Goal: Task Accomplishment & Management: Manage account settings

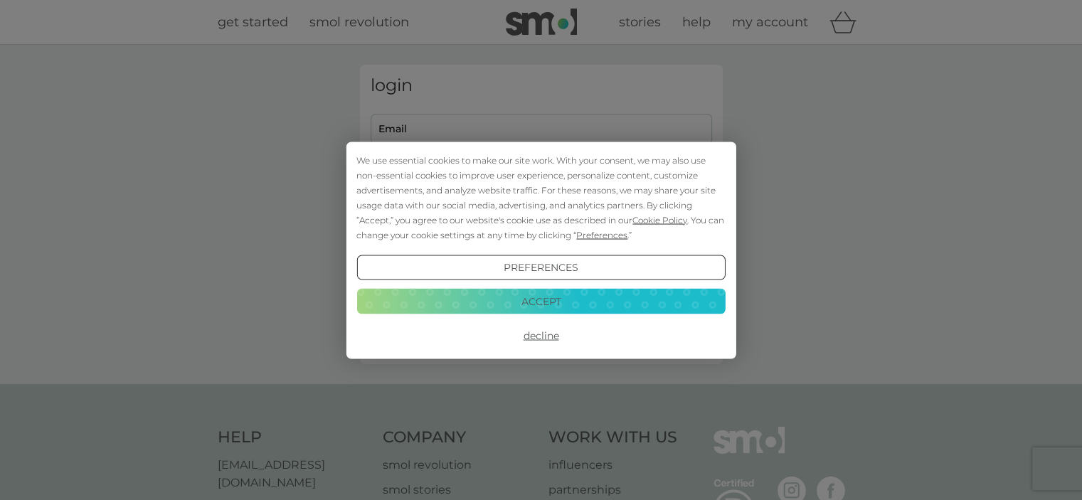
type input "chris.m.atkinson@googlemail.com"
click at [548, 336] on button "Decline" at bounding box center [540, 336] width 368 height 26
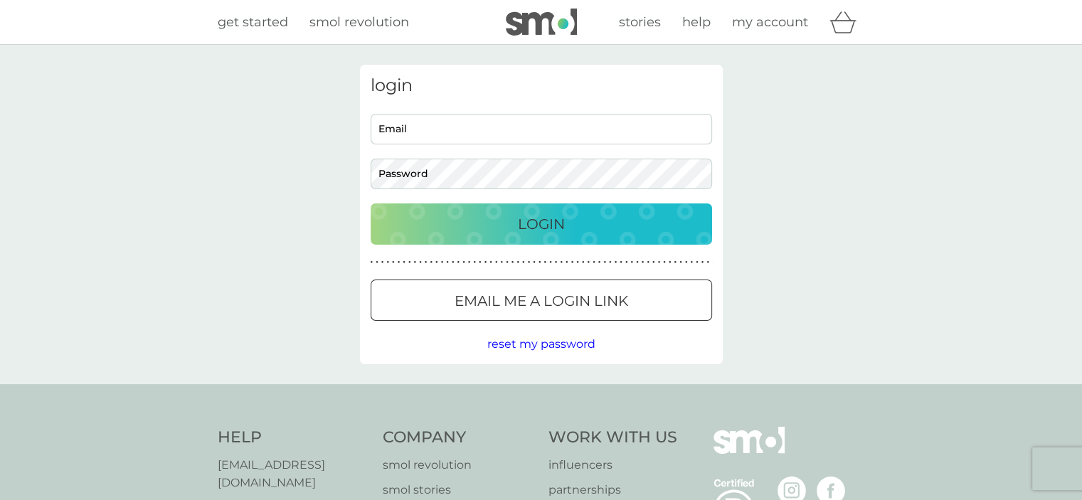
type input "[PERSON_NAME][EMAIL_ADDRESS][PERSON_NAME][DOMAIN_NAME]"
click at [543, 223] on p "Login" at bounding box center [541, 224] width 47 height 23
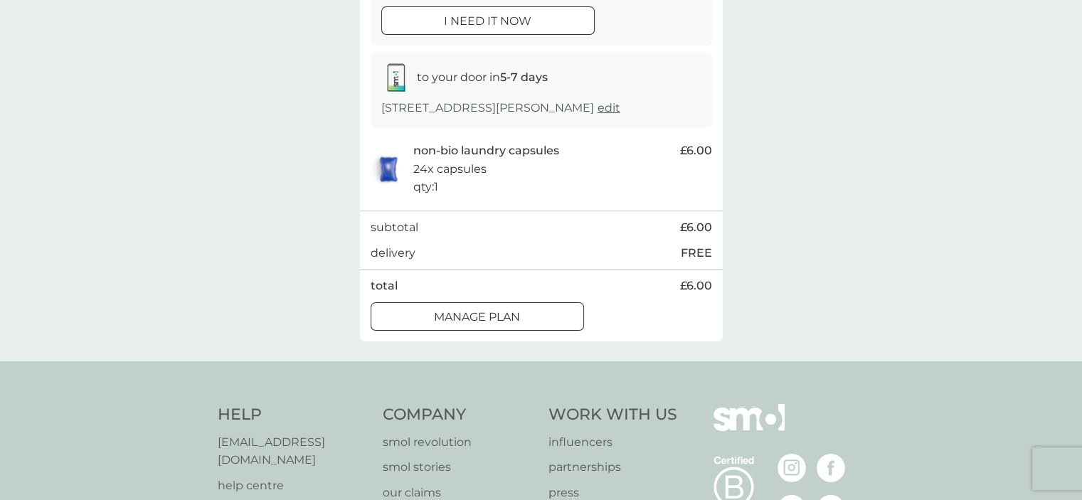
scroll to position [230, 0]
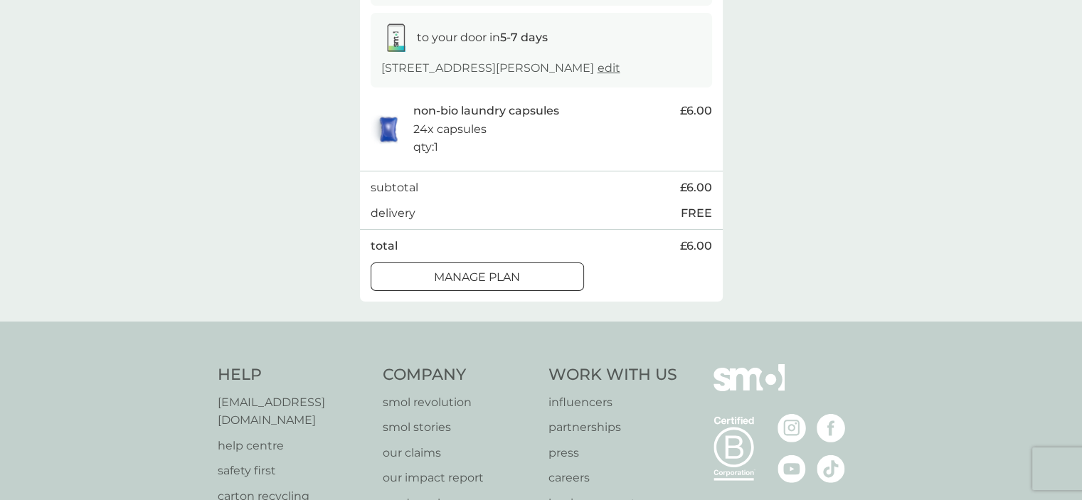
click at [510, 287] on p "Manage plan" at bounding box center [477, 277] width 86 height 18
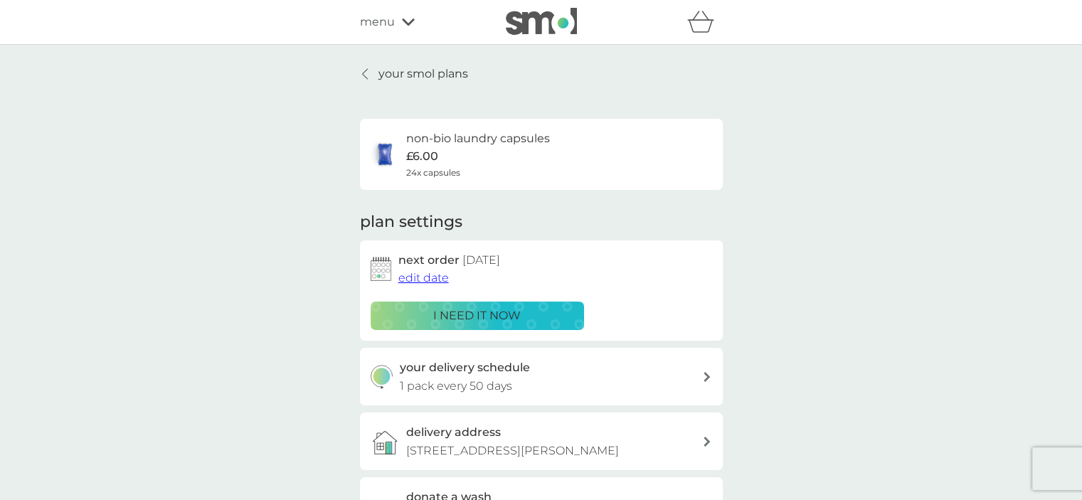
click at [426, 281] on span "edit date" at bounding box center [423, 278] width 51 height 14
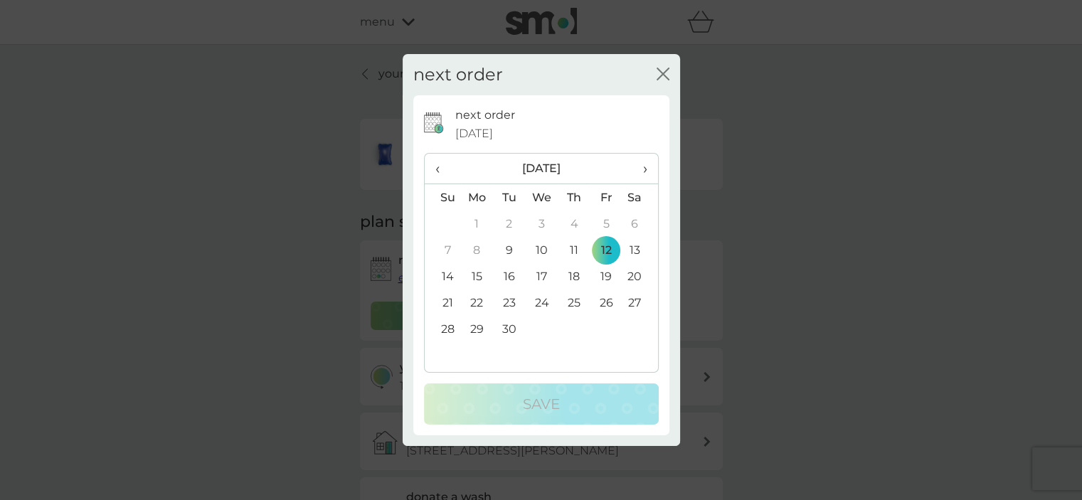
click at [642, 172] on span "›" at bounding box center [639, 169] width 14 height 30
click at [606, 223] on td "3" at bounding box center [606, 224] width 32 height 26
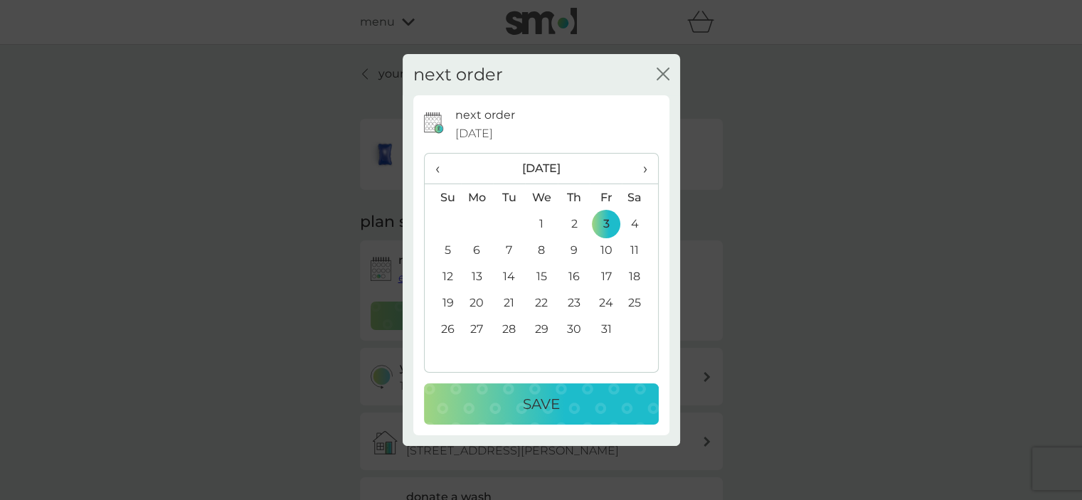
click at [580, 420] on button "Save" at bounding box center [541, 403] width 235 height 41
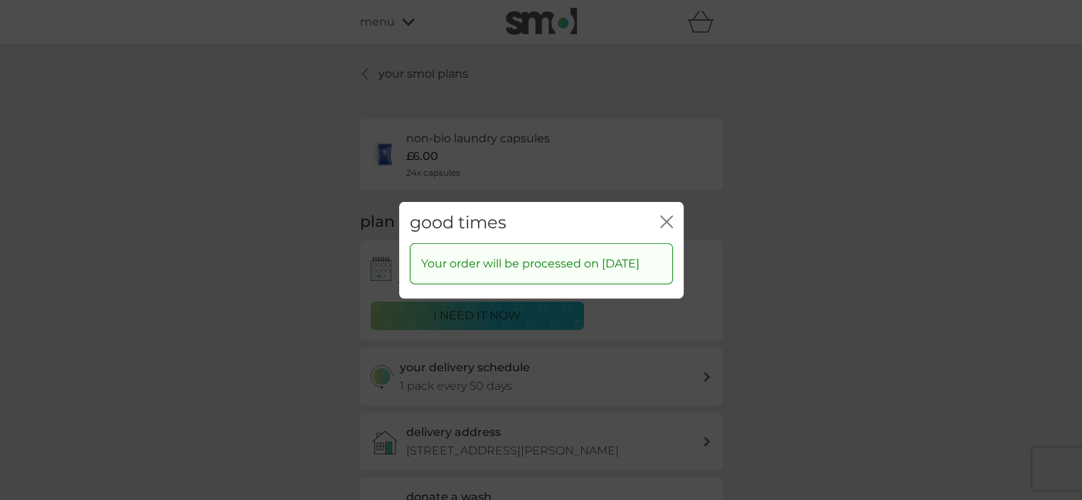
click at [666, 216] on icon "close" at bounding box center [669, 221] width 6 height 11
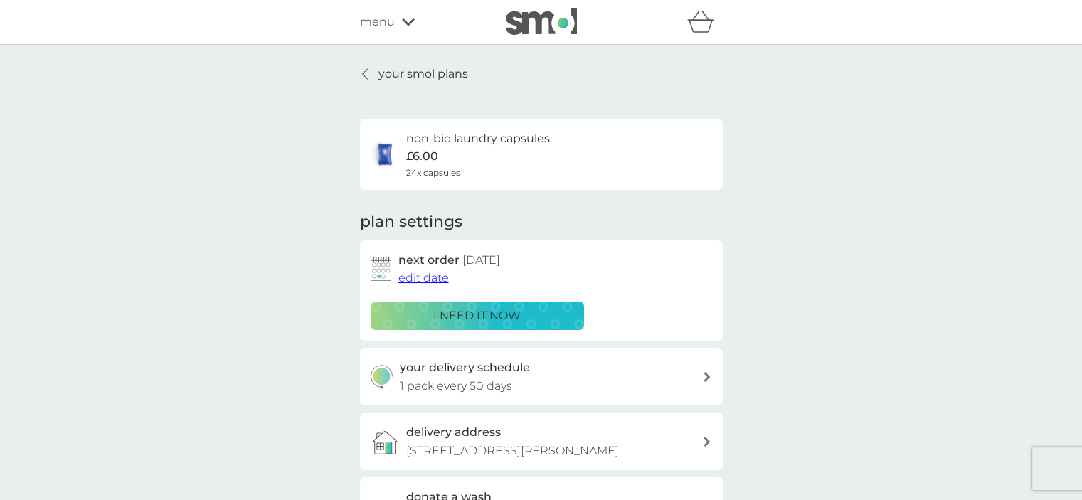
click at [404, 22] on icon at bounding box center [408, 21] width 13 height 7
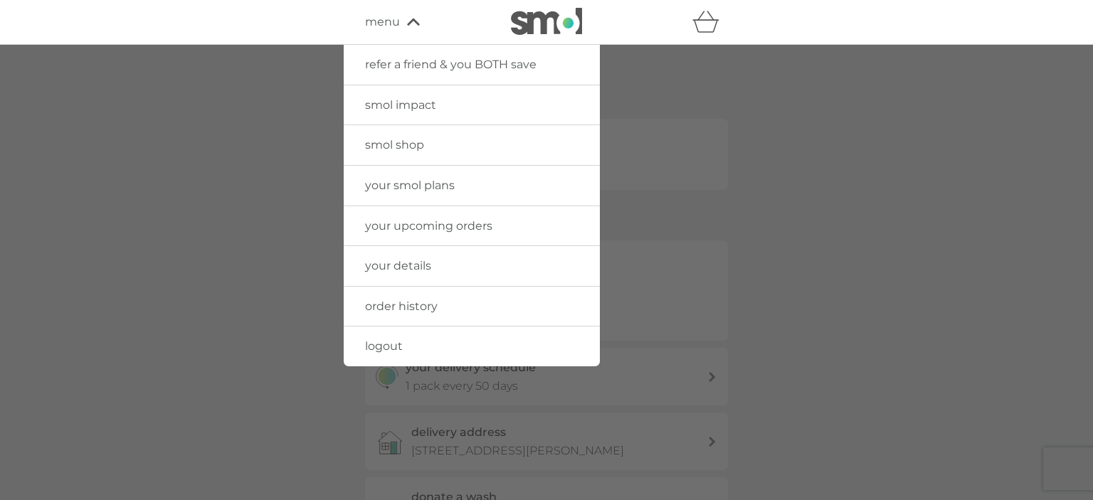
click at [378, 346] on span "logout" at bounding box center [384, 346] width 38 height 14
